Goal: Information Seeking & Learning: Learn about a topic

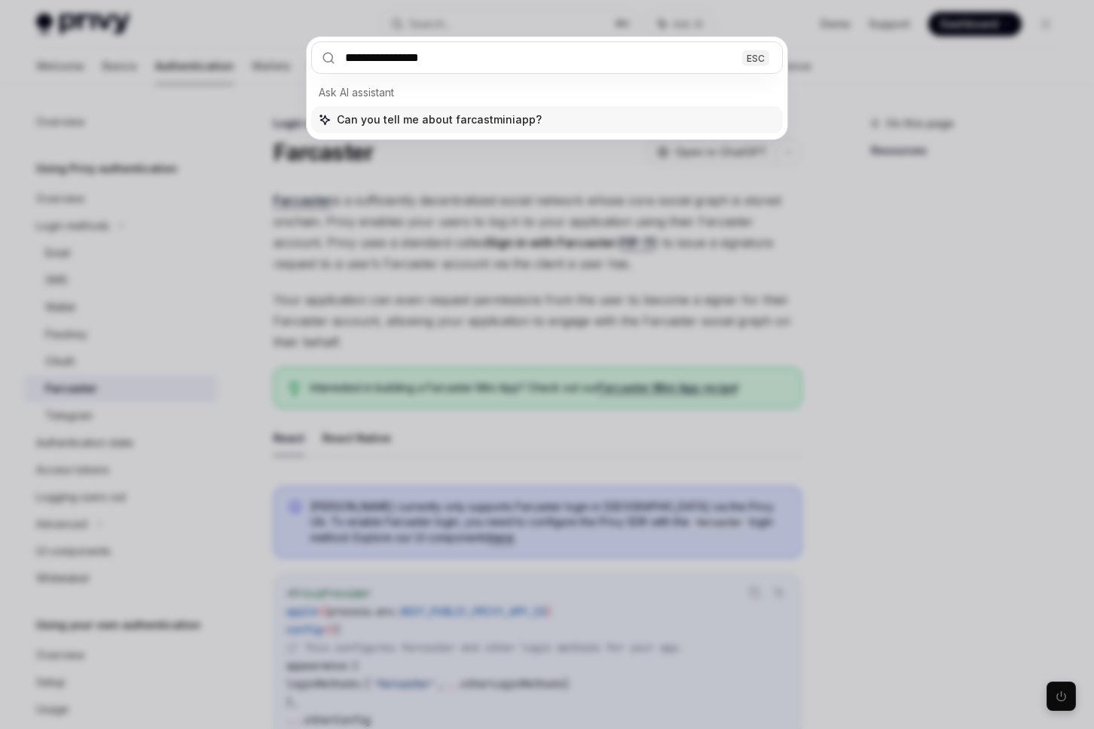
type input "**********"
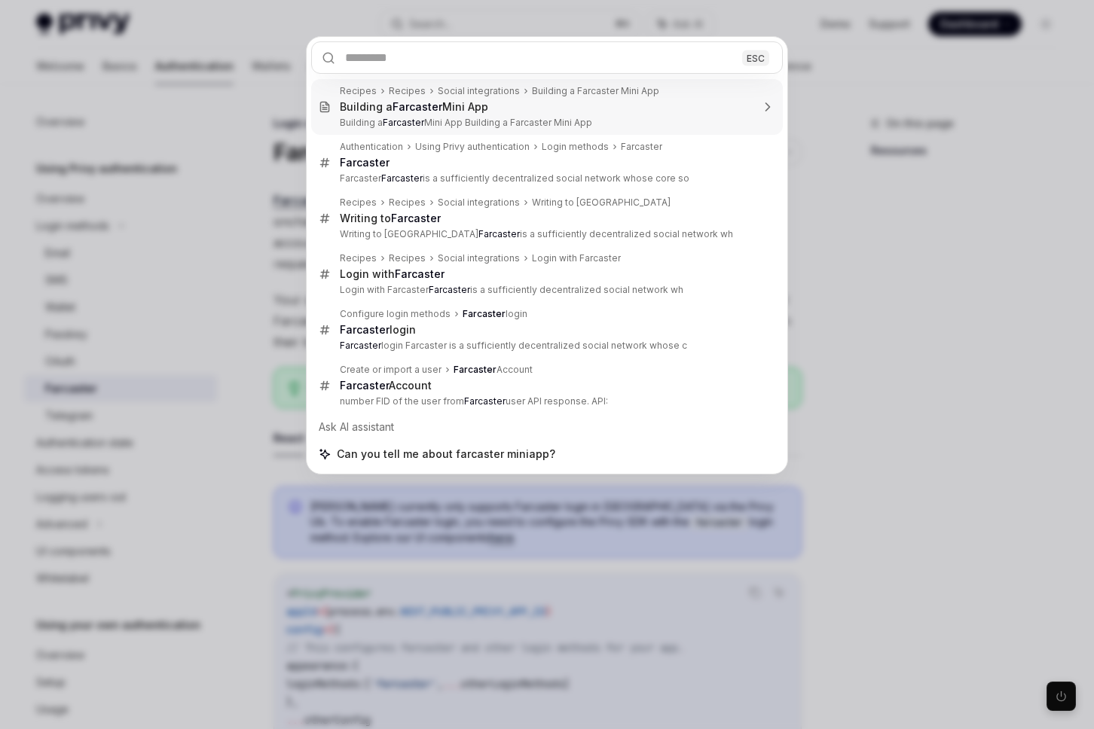
type textarea "*"
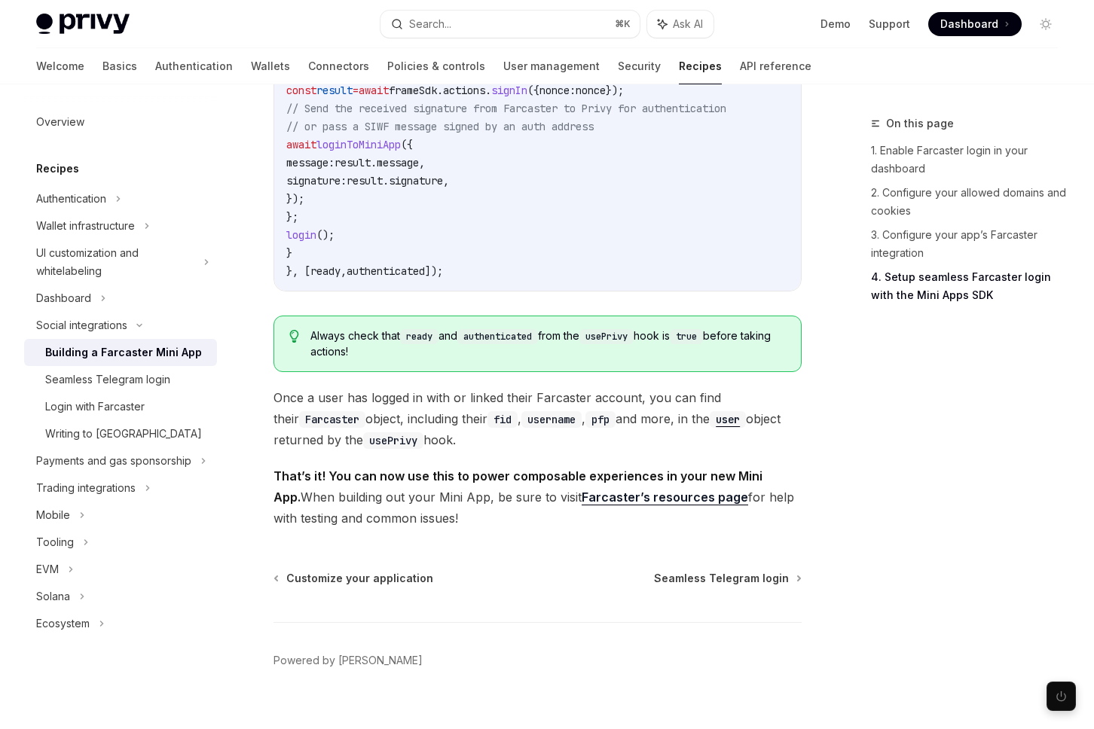
scroll to position [2366, 0]
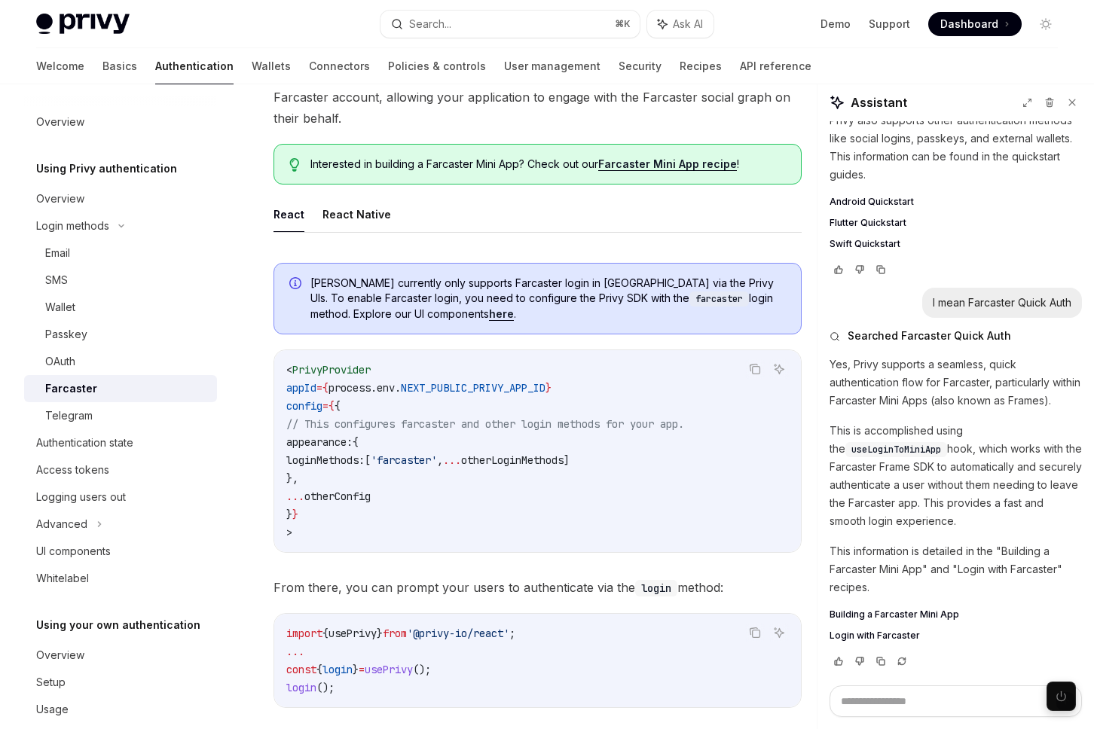
scroll to position [270, 0]
